Goal: Information Seeking & Learning: Understand process/instructions

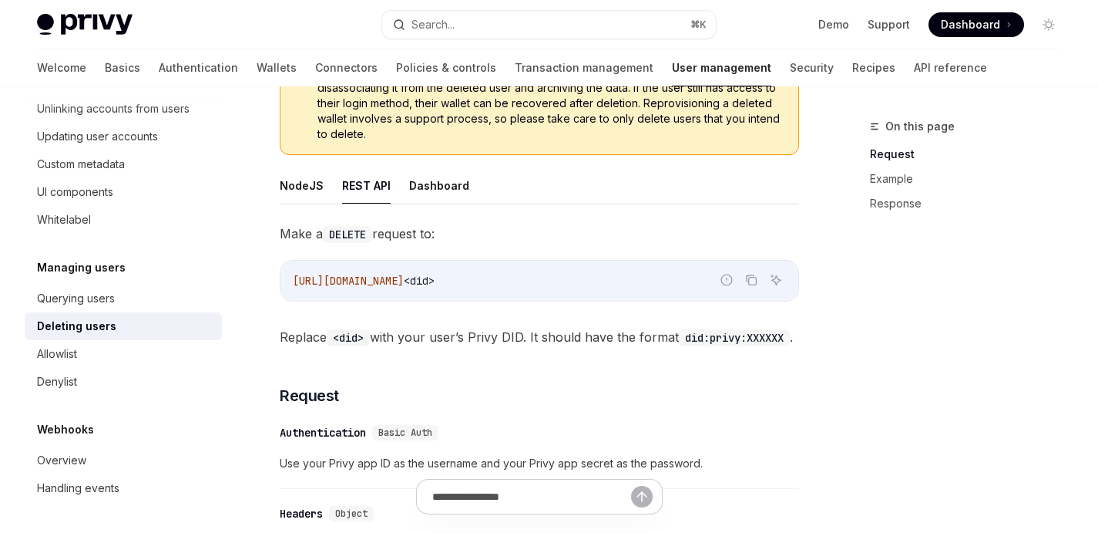
scroll to position [237, 0]
click at [294, 173] on button "NodeJS" at bounding box center [302, 186] width 44 height 36
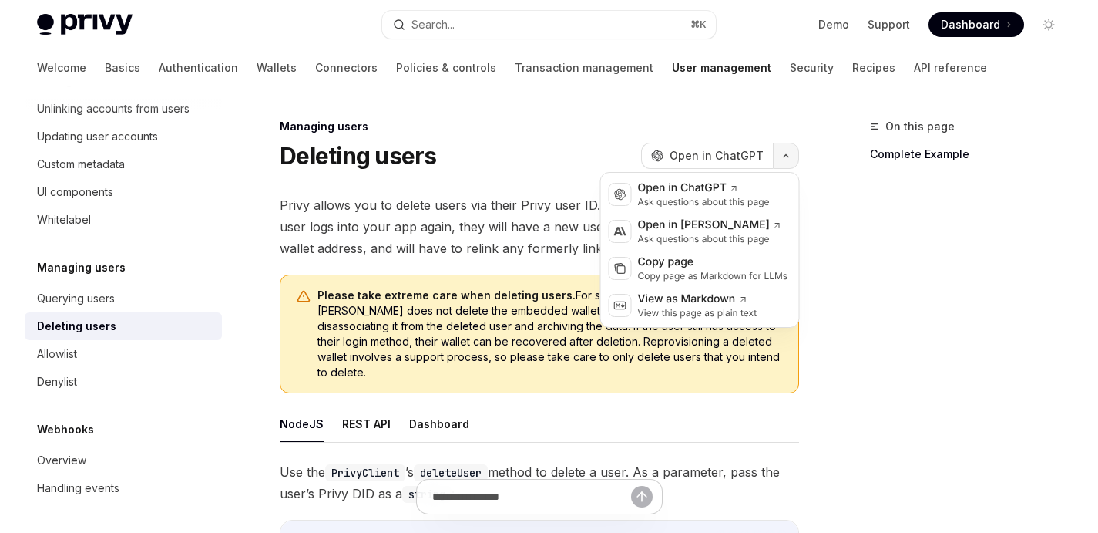
click at [785, 156] on icon "button" at bounding box center [786, 156] width 18 height 6
click at [672, 271] on div "Copy page as Markdown for LLMs" at bounding box center [713, 276] width 150 height 12
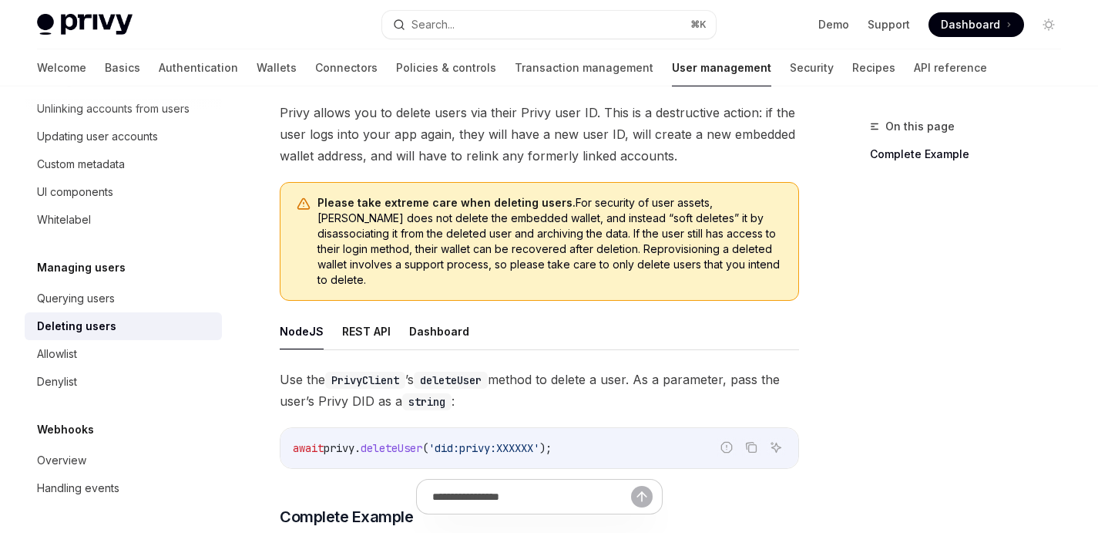
scroll to position [81, 0]
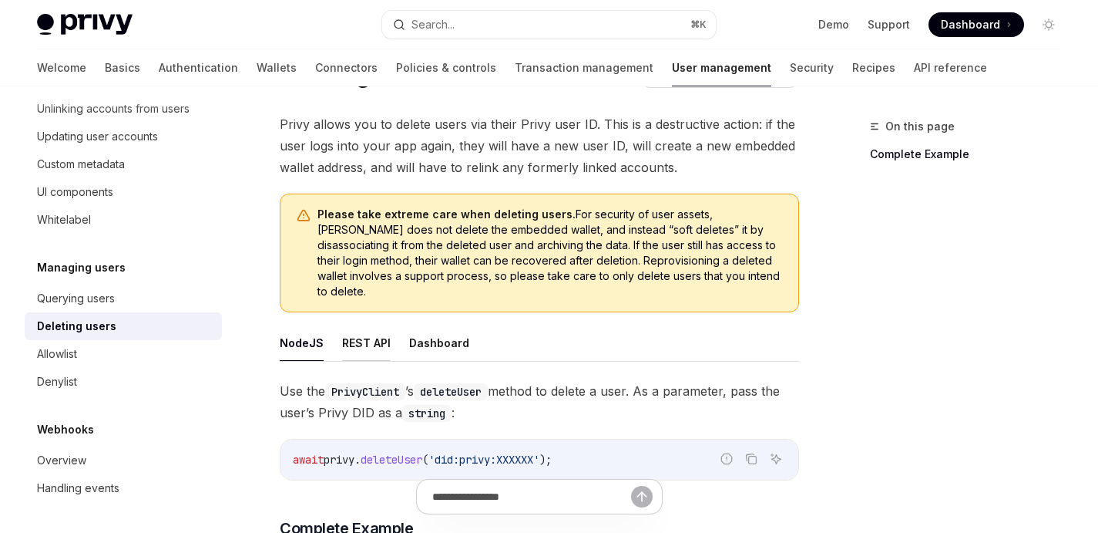
click at [351, 331] on button "REST API" at bounding box center [366, 342] width 49 height 36
type textarea "*"
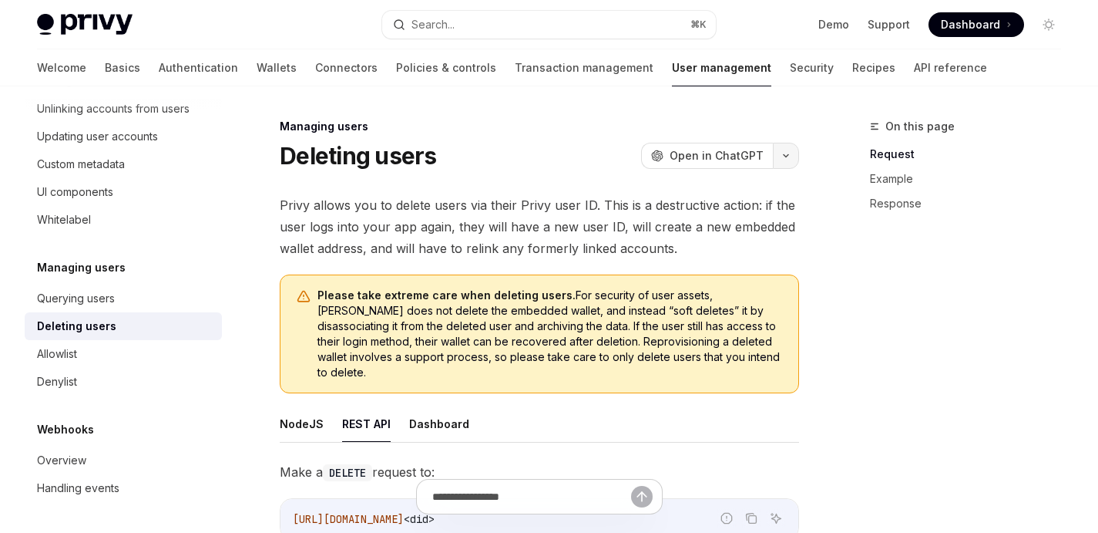
click at [791, 153] on button "button" at bounding box center [786, 156] width 26 height 26
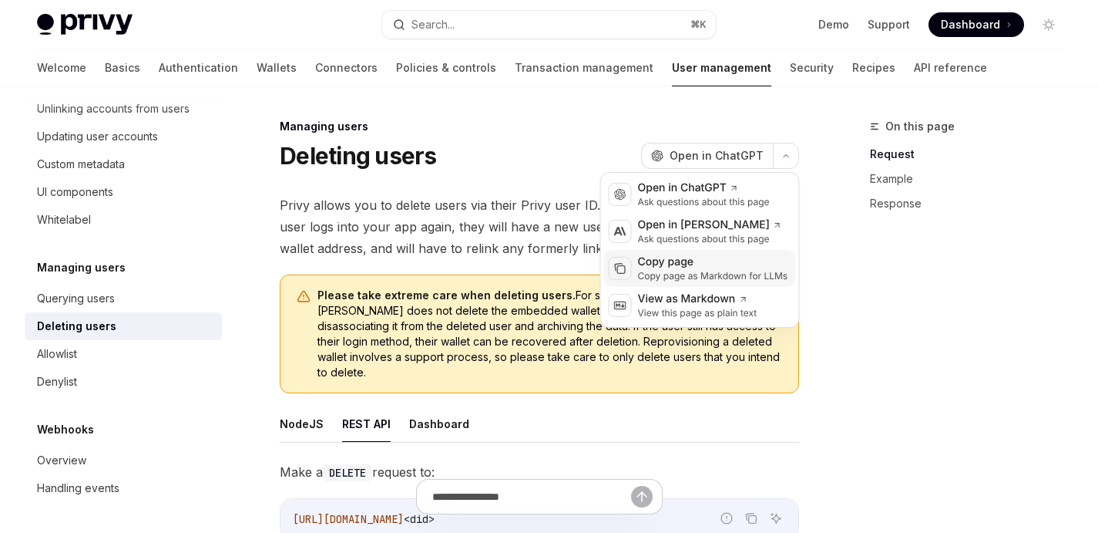
click at [678, 268] on div "Copy page" at bounding box center [713, 261] width 150 height 15
